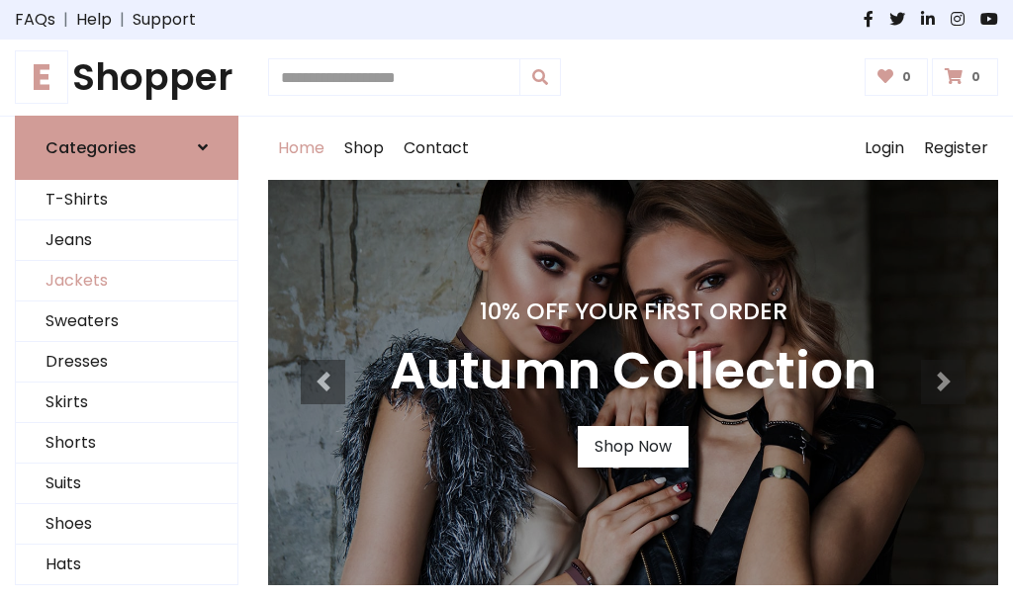
click at [127, 281] on link "Jackets" at bounding box center [127, 281] width 222 height 41
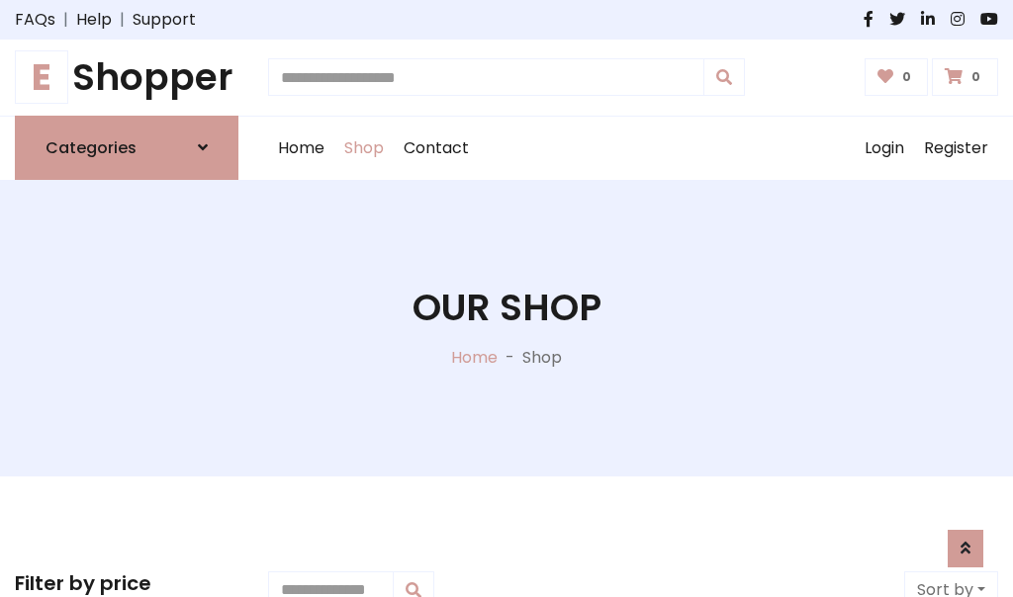
scroll to position [894, 0]
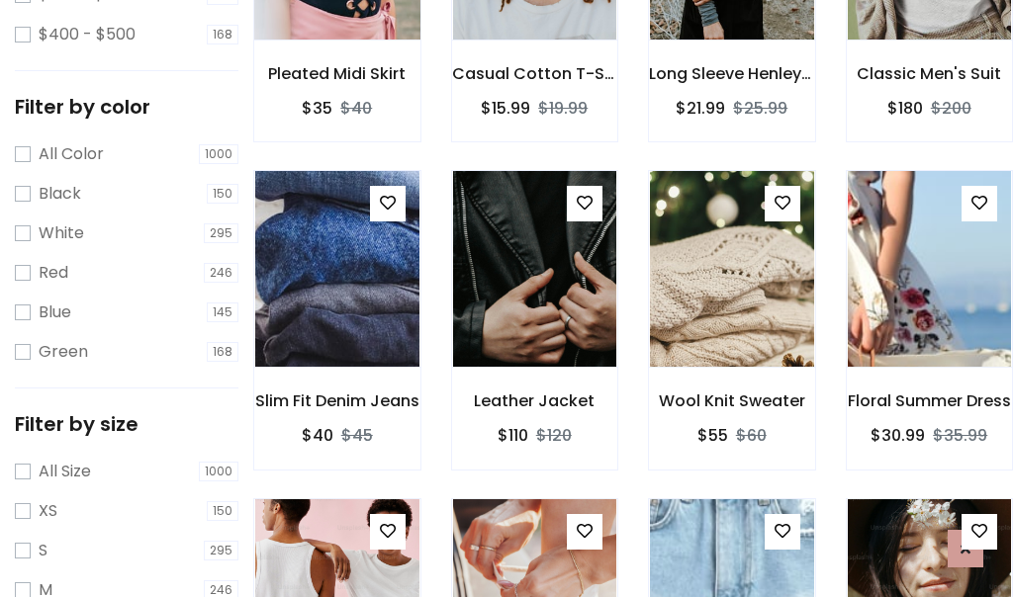
scroll to position [100, 0]
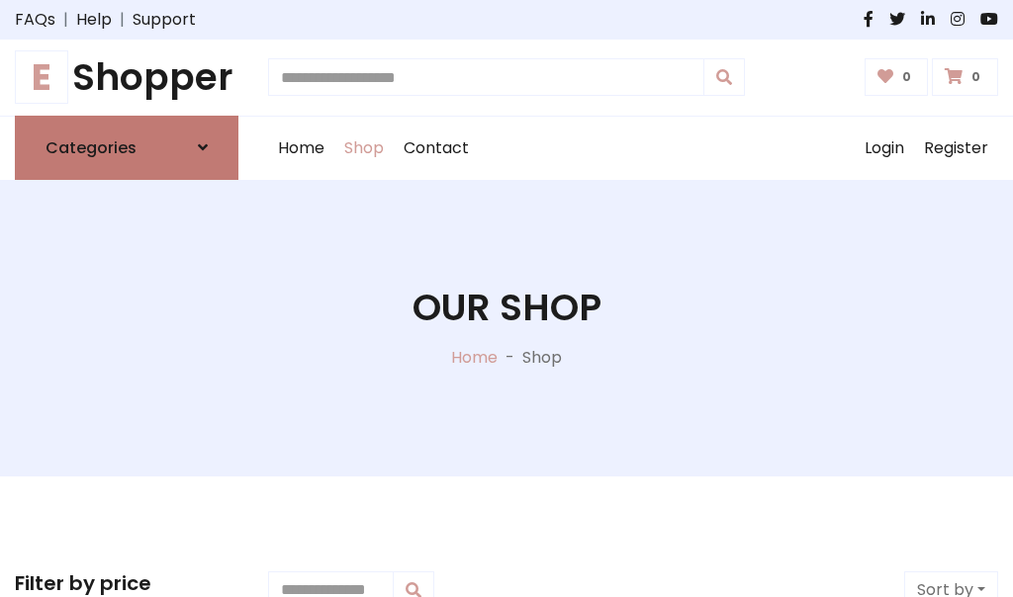
click at [127, 147] on h6 "Categories" at bounding box center [90, 147] width 91 height 19
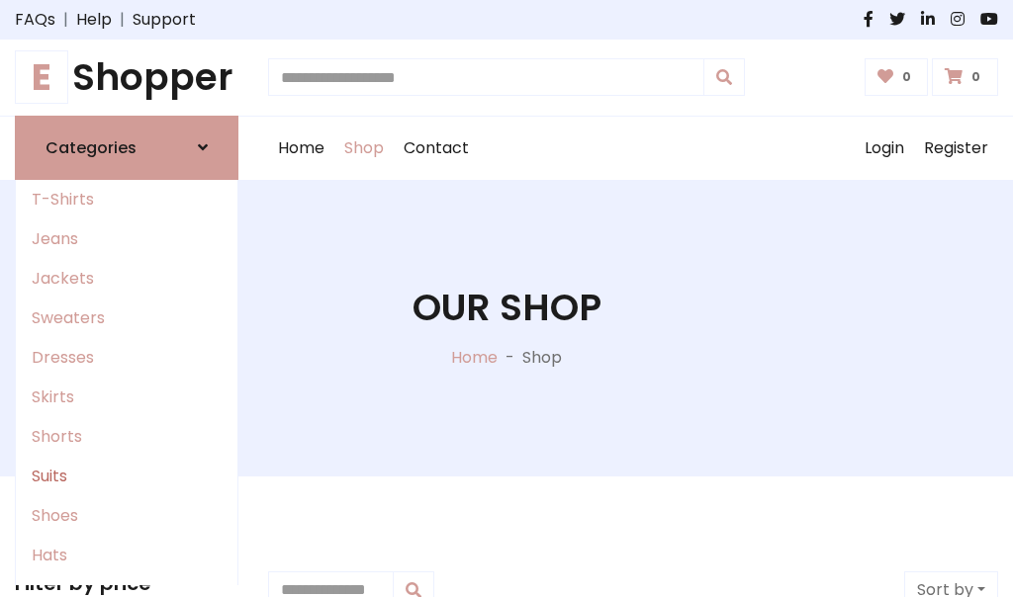
click at [127, 476] on link "Suits" at bounding box center [127, 477] width 222 height 40
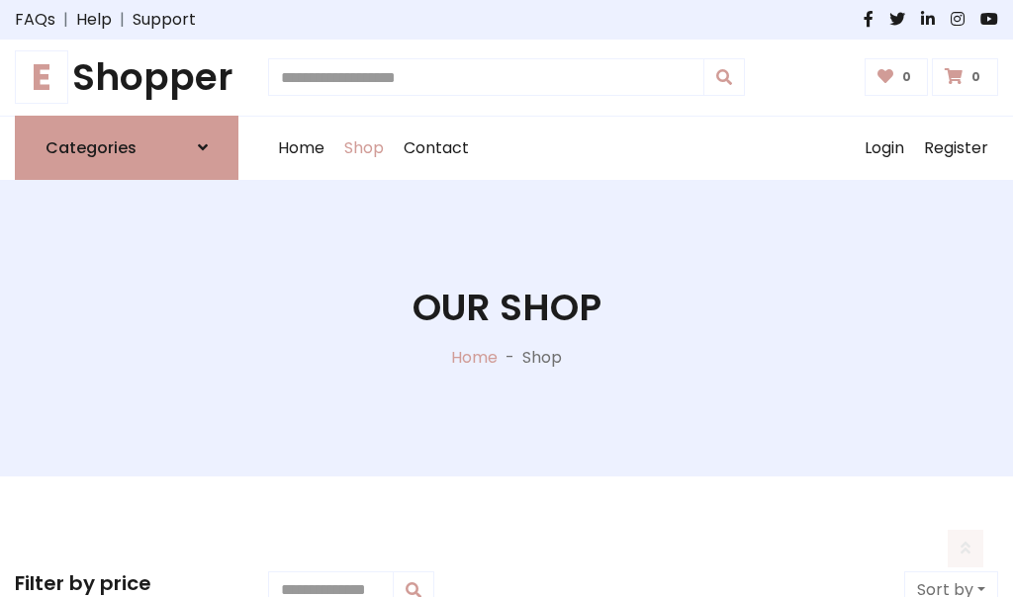
scroll to position [1429, 0]
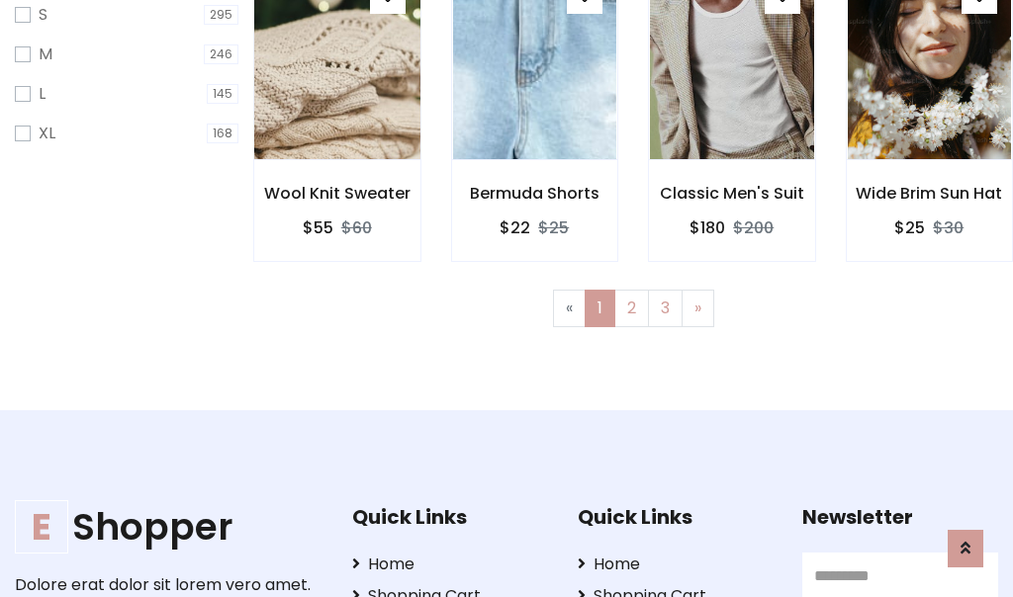
scroll to position [99, 0]
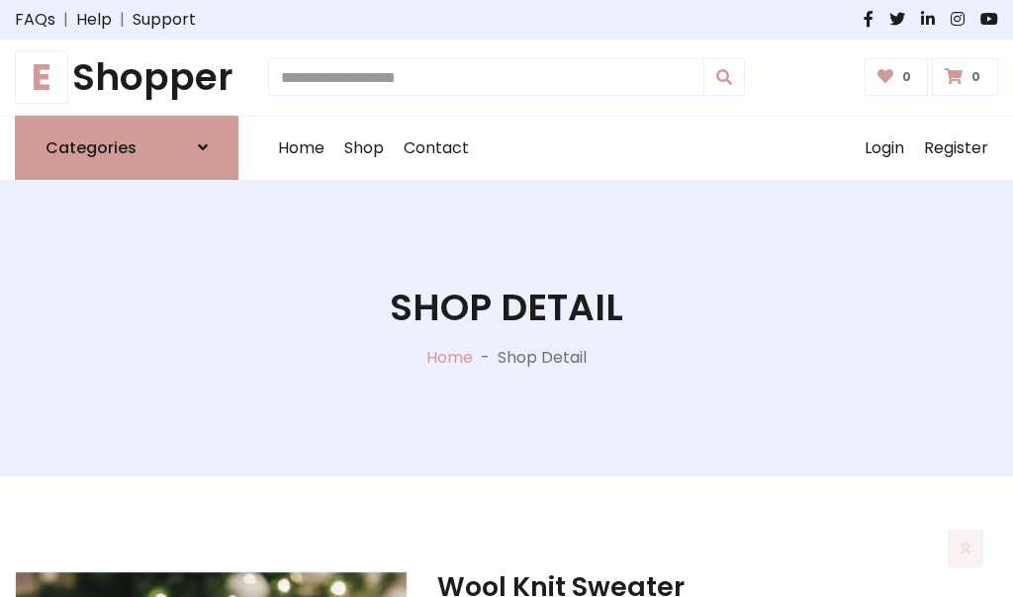
scroll to position [1848, 0]
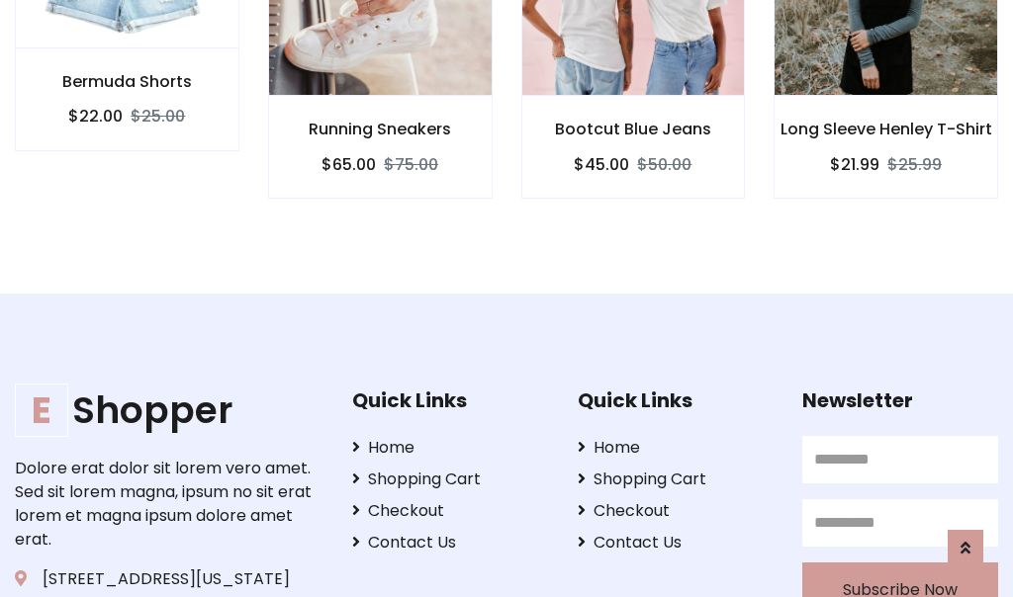
scroll to position [1846, 0]
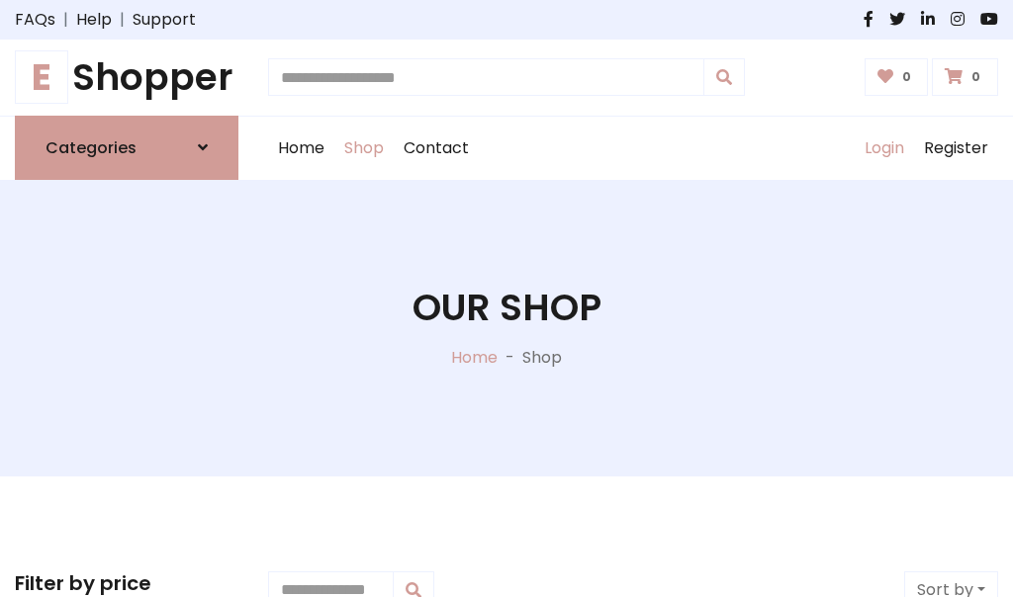
click at [883, 147] on link "Login" at bounding box center [883, 148] width 59 height 63
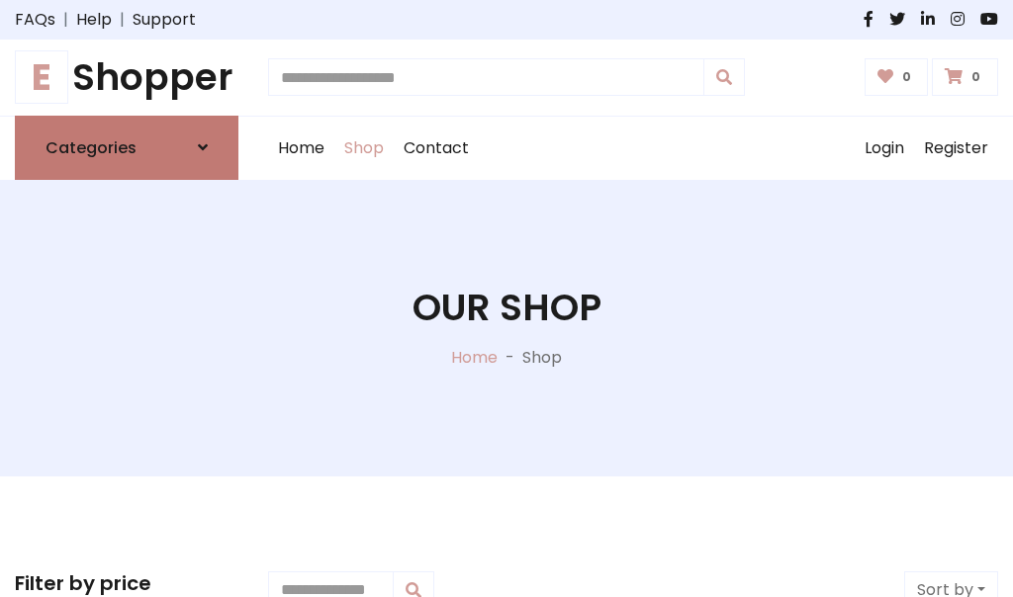
click at [203, 147] on icon at bounding box center [203, 147] width 10 height 16
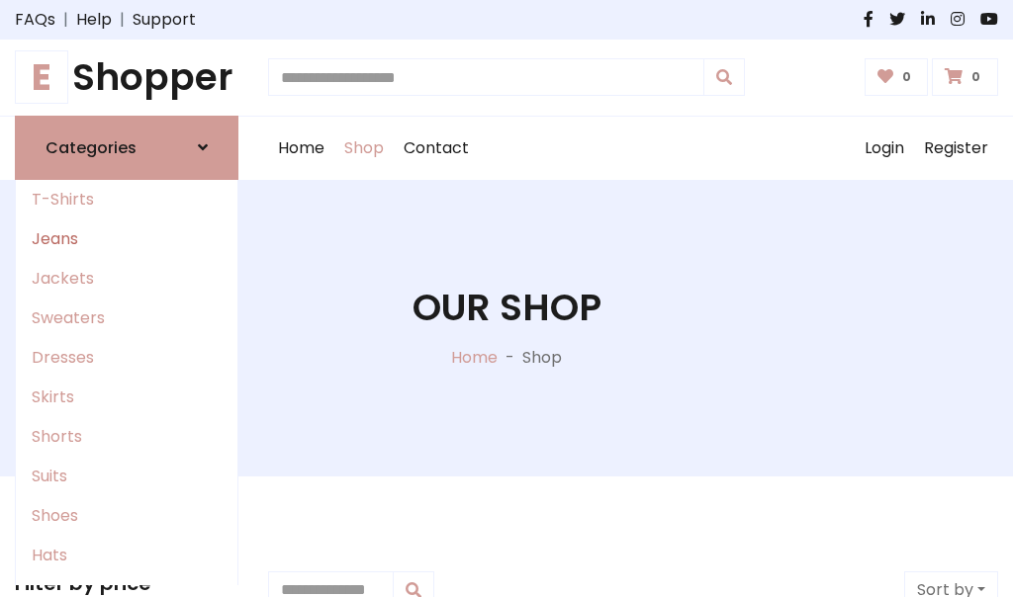
click at [127, 238] on link "Jeans" at bounding box center [127, 240] width 222 height 40
